Goal: Check status: Check status

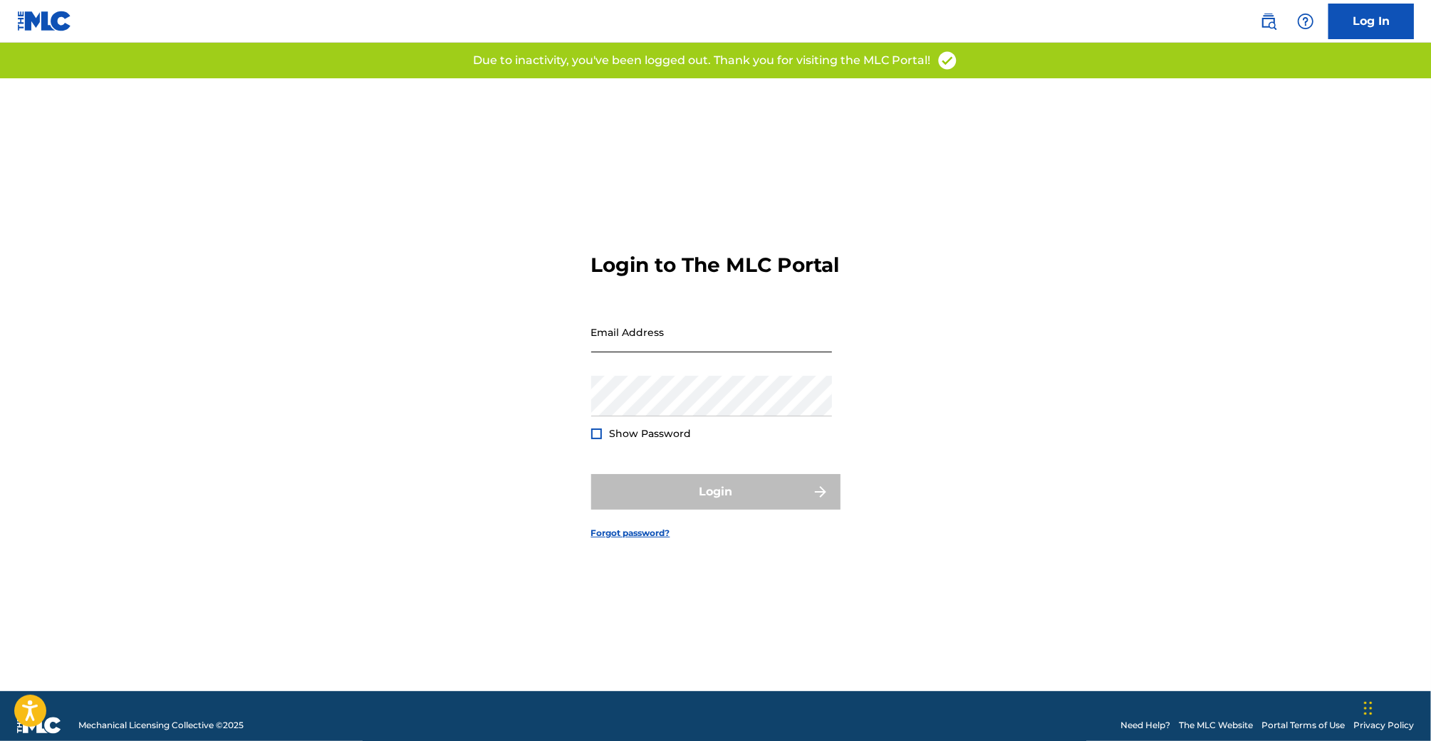
click at [731, 352] on input "Email Address" at bounding box center [711, 332] width 241 height 41
type input "[EMAIL_ADDRESS][DOMAIN_NAME]"
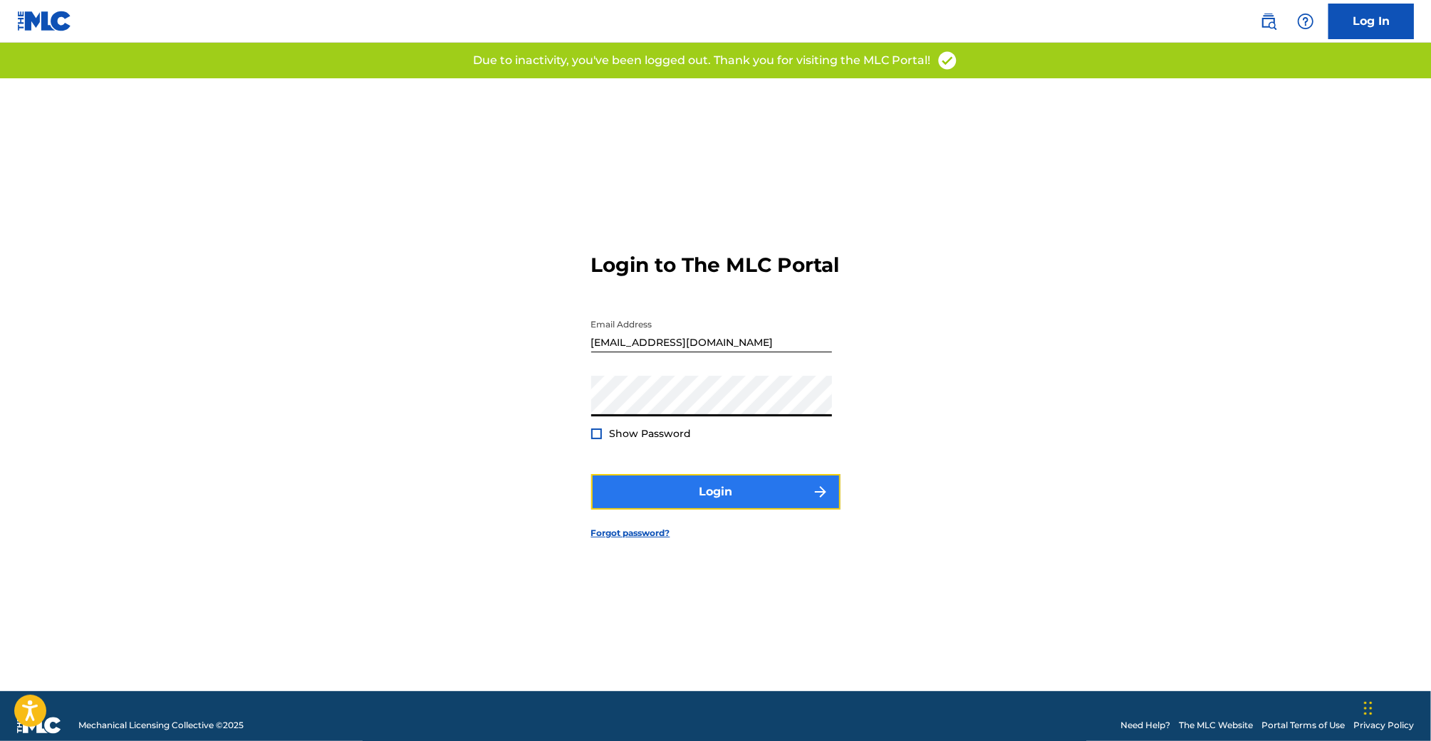
click at [738, 498] on button "Login" at bounding box center [715, 492] width 249 height 36
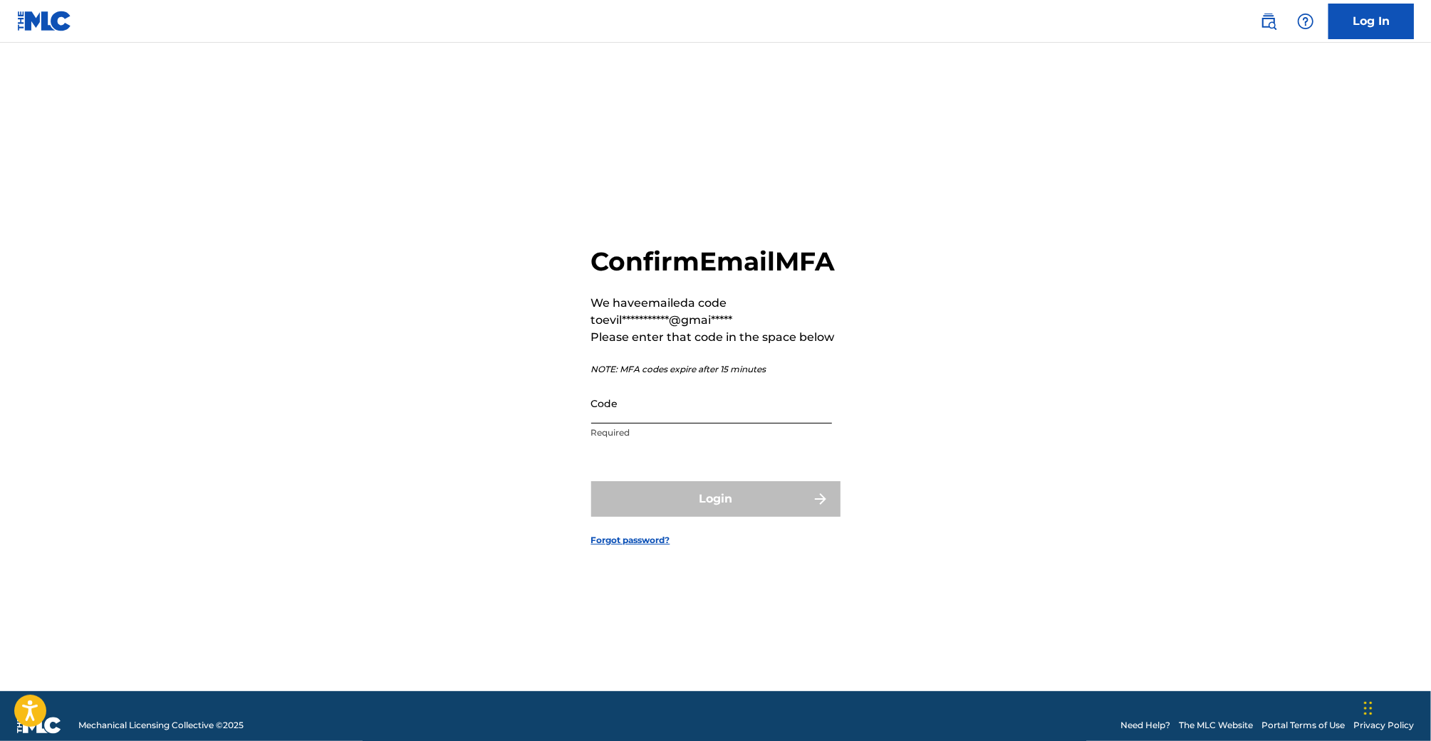
click at [632, 424] on input "Code" at bounding box center [711, 403] width 241 height 41
paste input "462745"
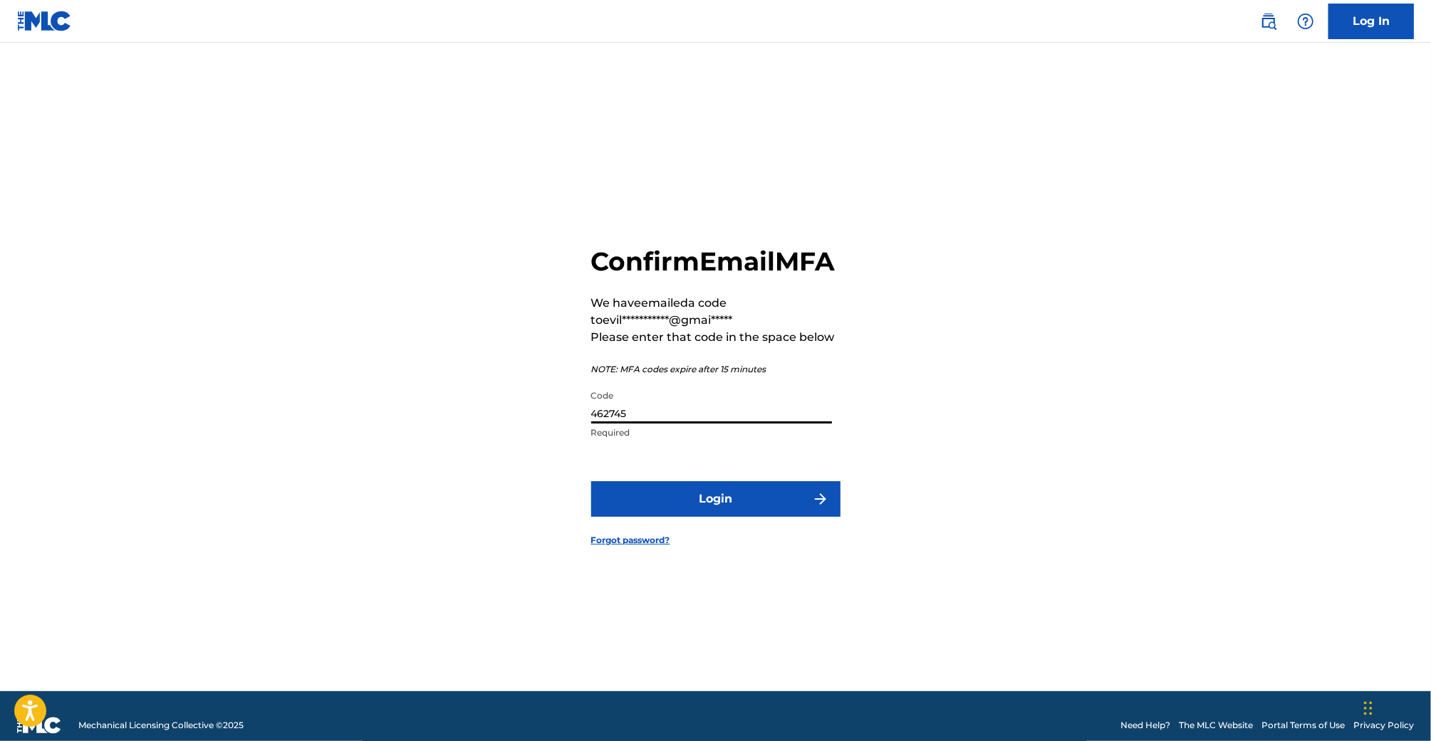
type input "462745"
click at [591, 481] on button "Login" at bounding box center [715, 499] width 249 height 36
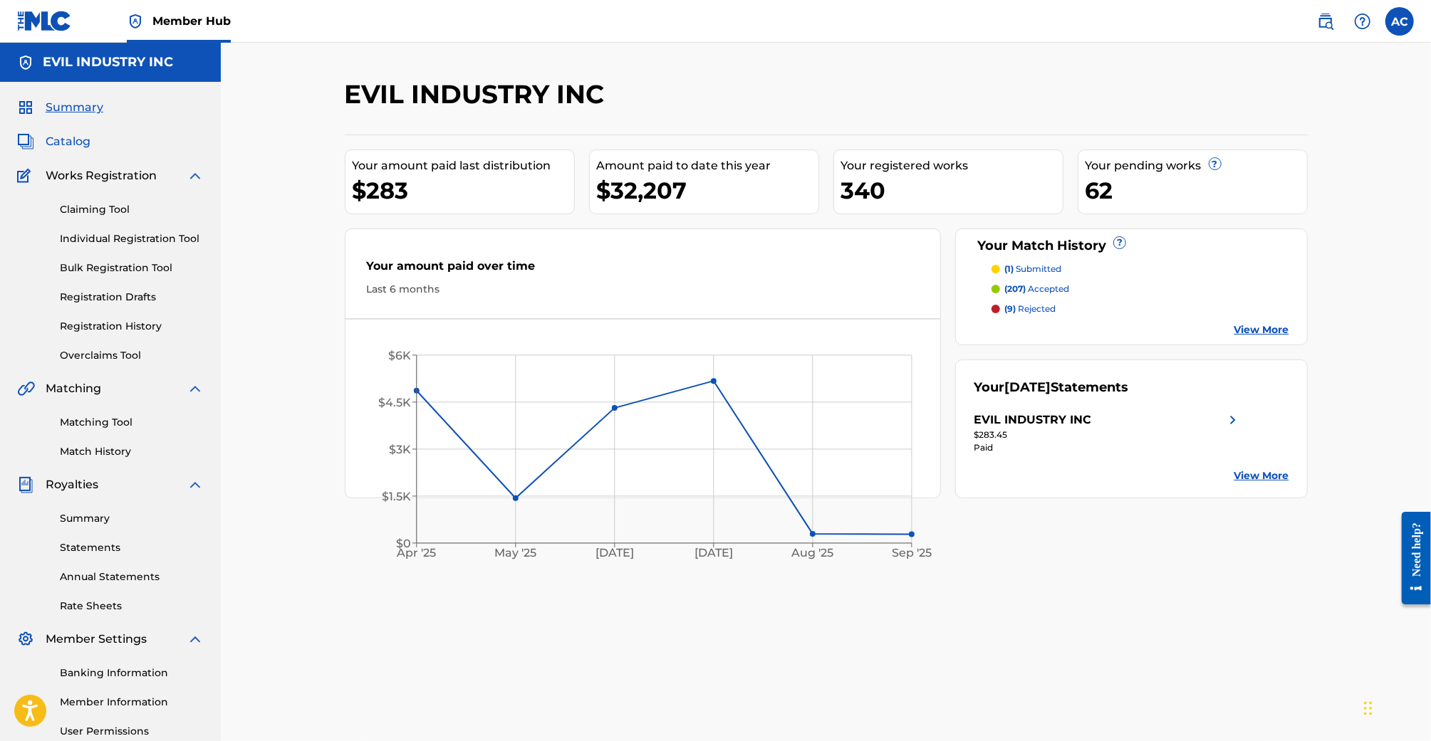
click at [74, 139] on span "Catalog" at bounding box center [68, 141] width 45 height 17
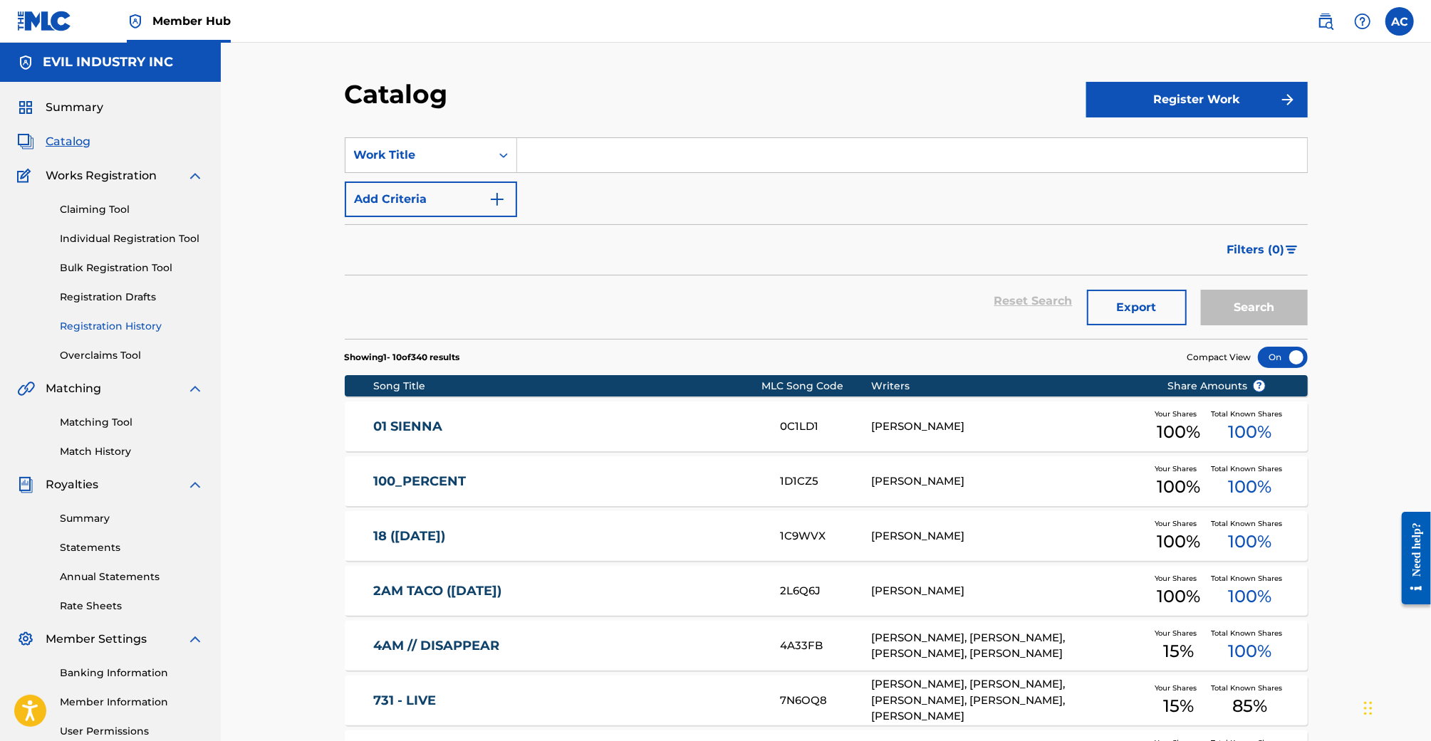
click at [147, 324] on link "Registration History" at bounding box center [132, 326] width 144 height 15
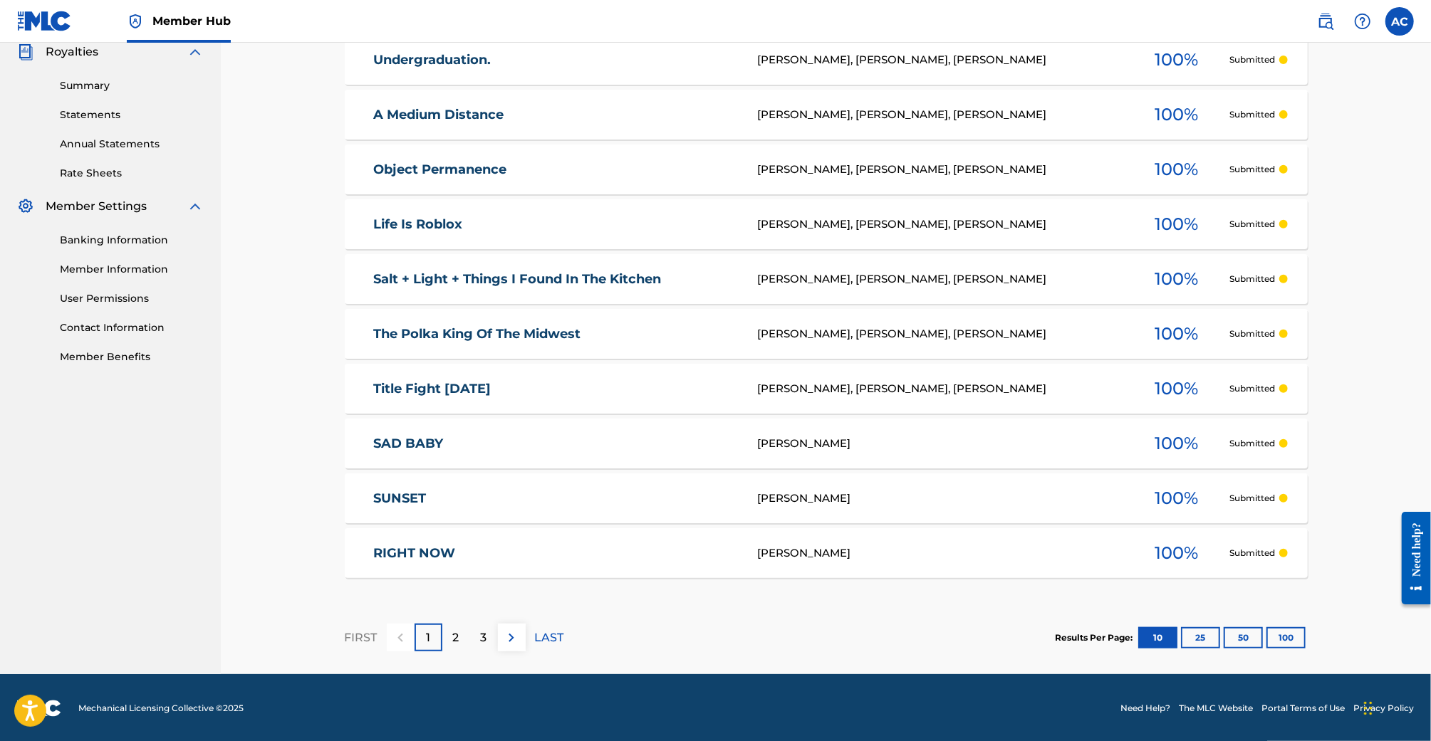
scroll to position [434, 0]
